Goal: Find contact information: Find contact information

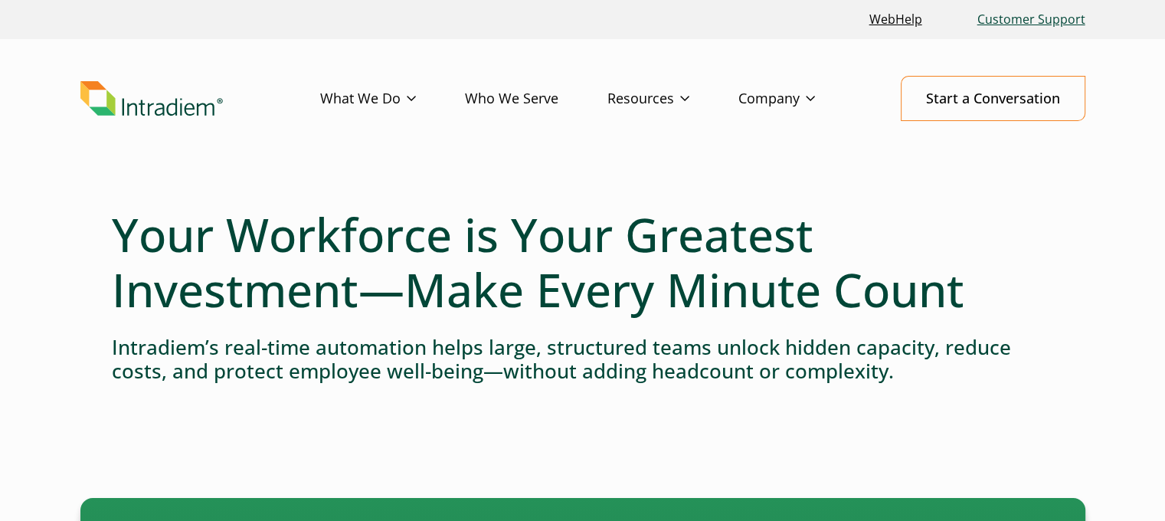
click at [1030, 15] on link "Customer Support" at bounding box center [1031, 19] width 120 height 33
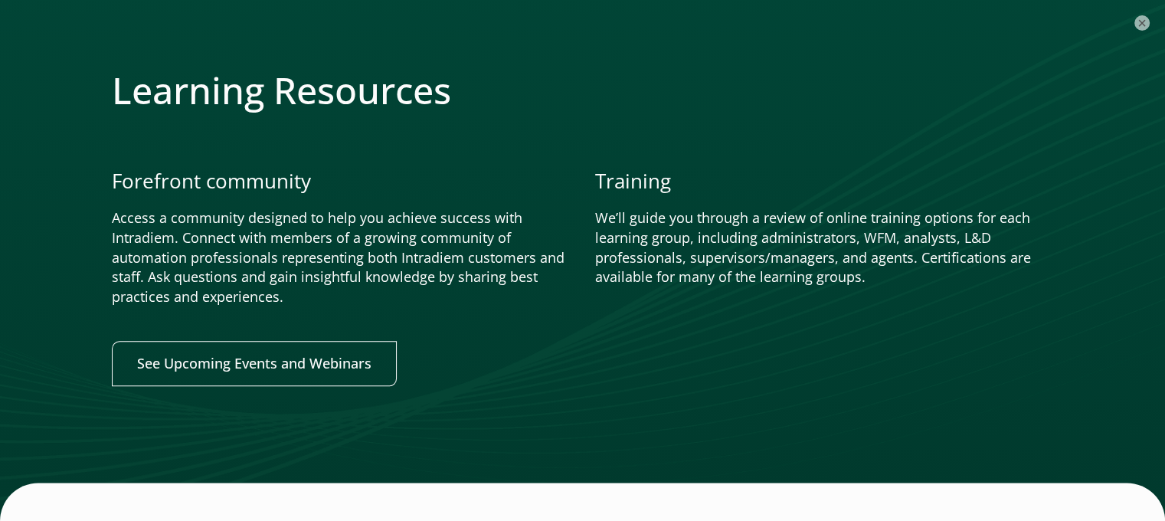
scroll to position [2059, 0]
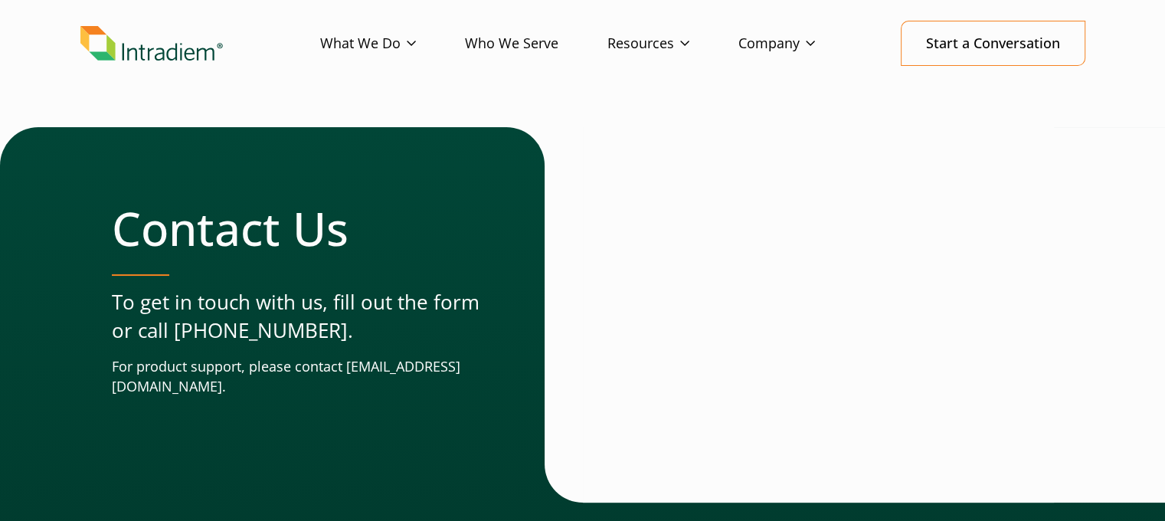
scroll to position [77, 0]
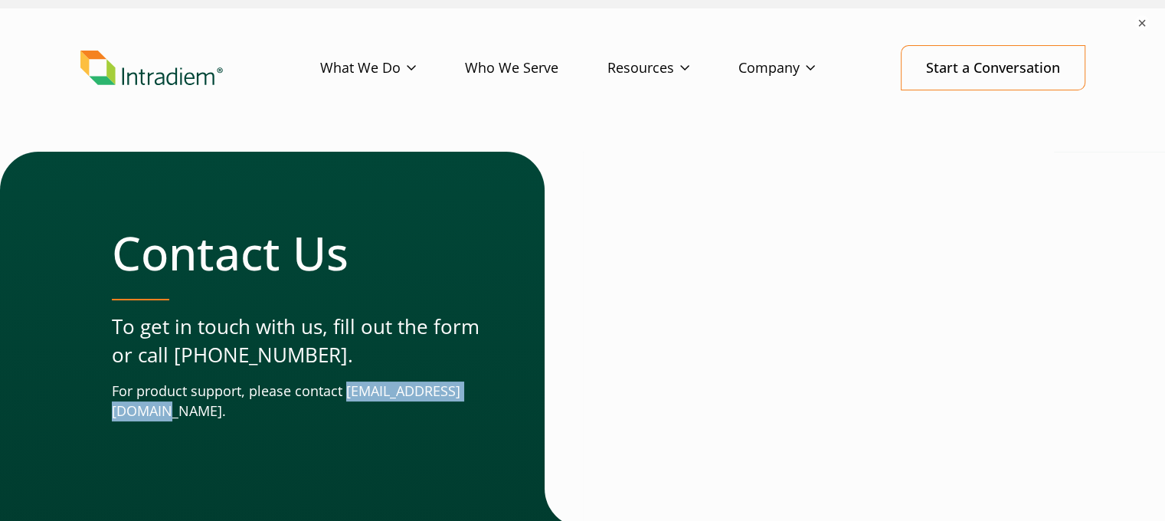
drag, startPoint x: 270, startPoint y: 413, endPoint x: 113, endPoint y: 405, distance: 157.2
click at [113, 405] on p "For product support, please contact support@intradiem.com." at bounding box center [297, 401] width 371 height 40
copy p "support@intradiem.com."
